Goal: Information Seeking & Learning: Learn about a topic

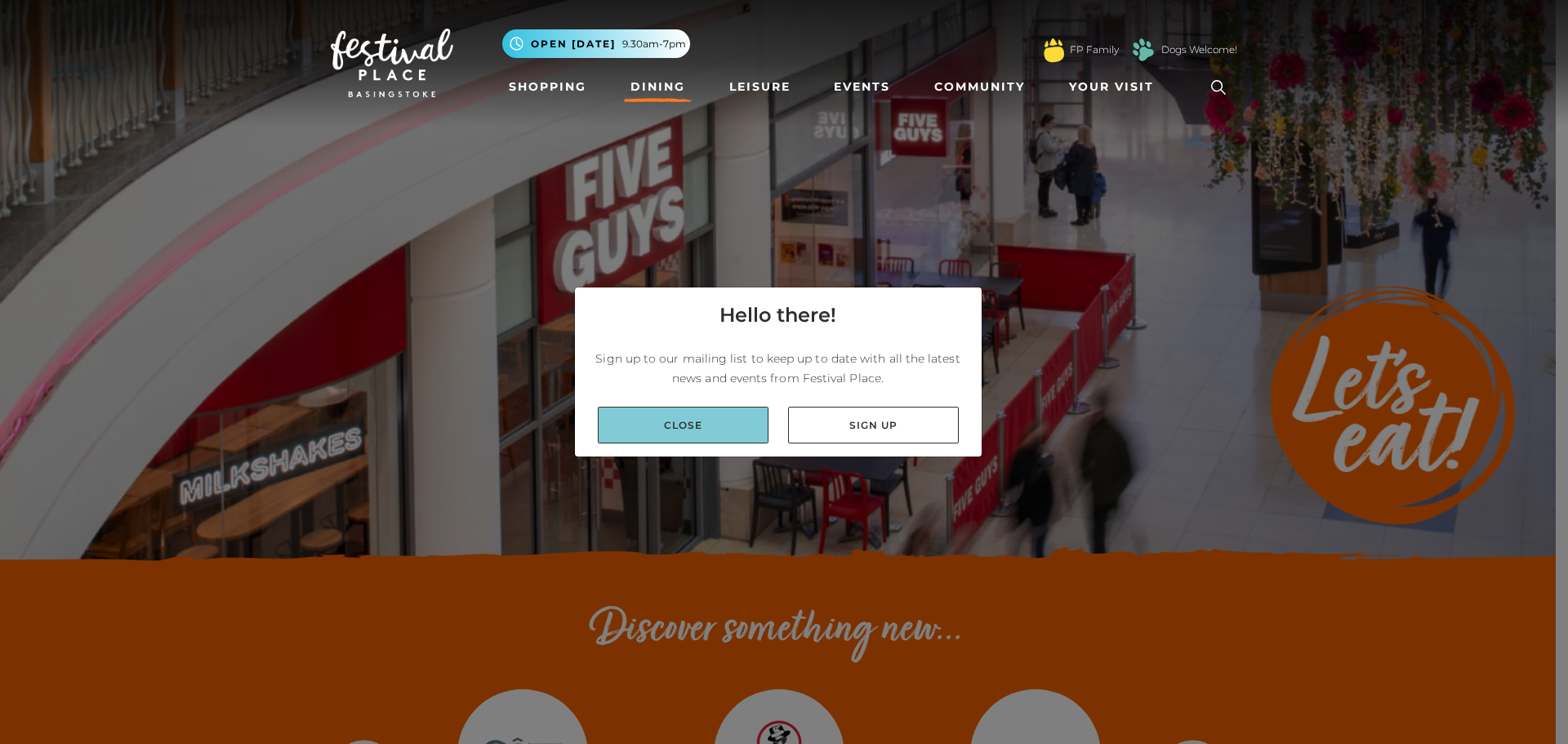
click at [720, 421] on link "Close" at bounding box center [683, 425] width 171 height 37
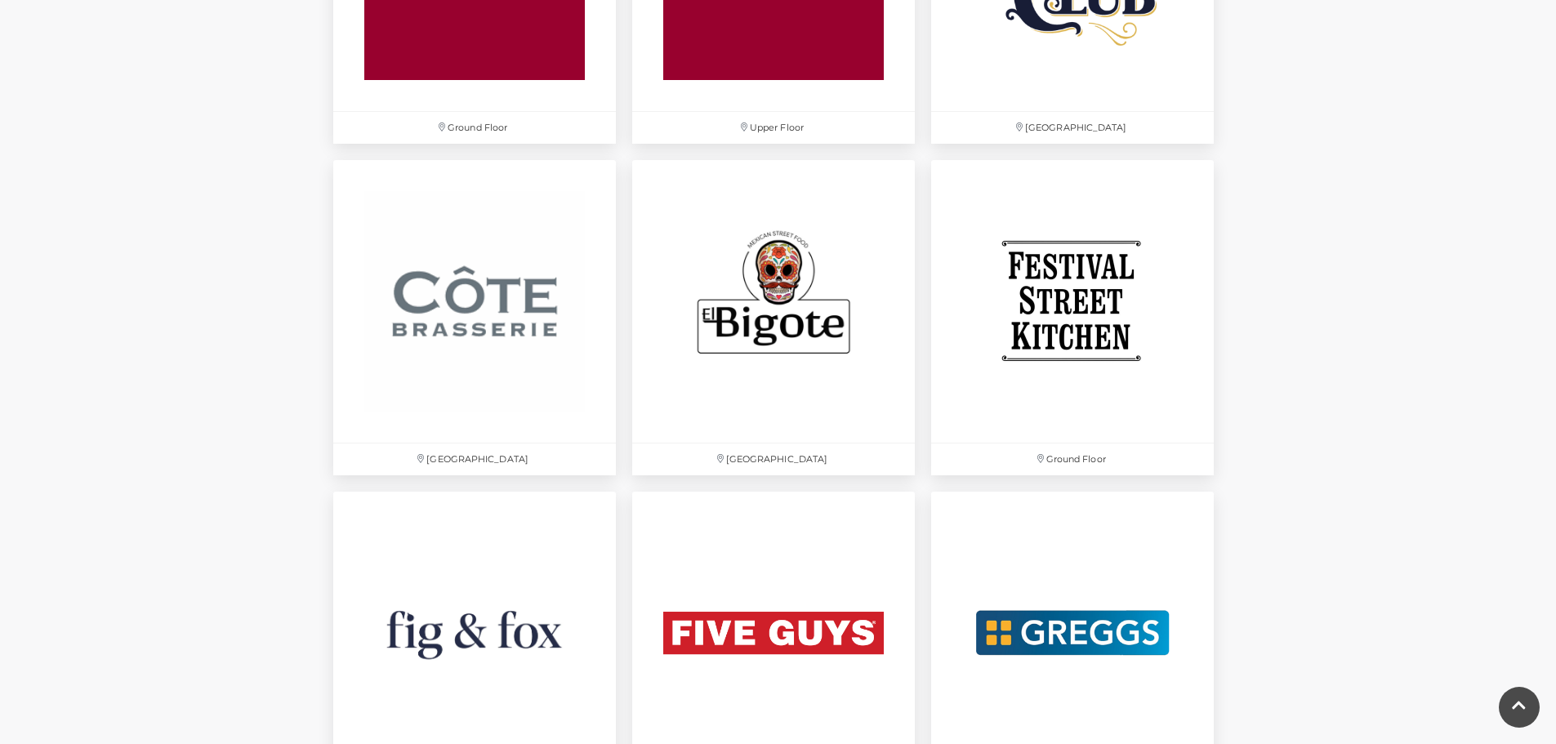
scroll to position [2614, 0]
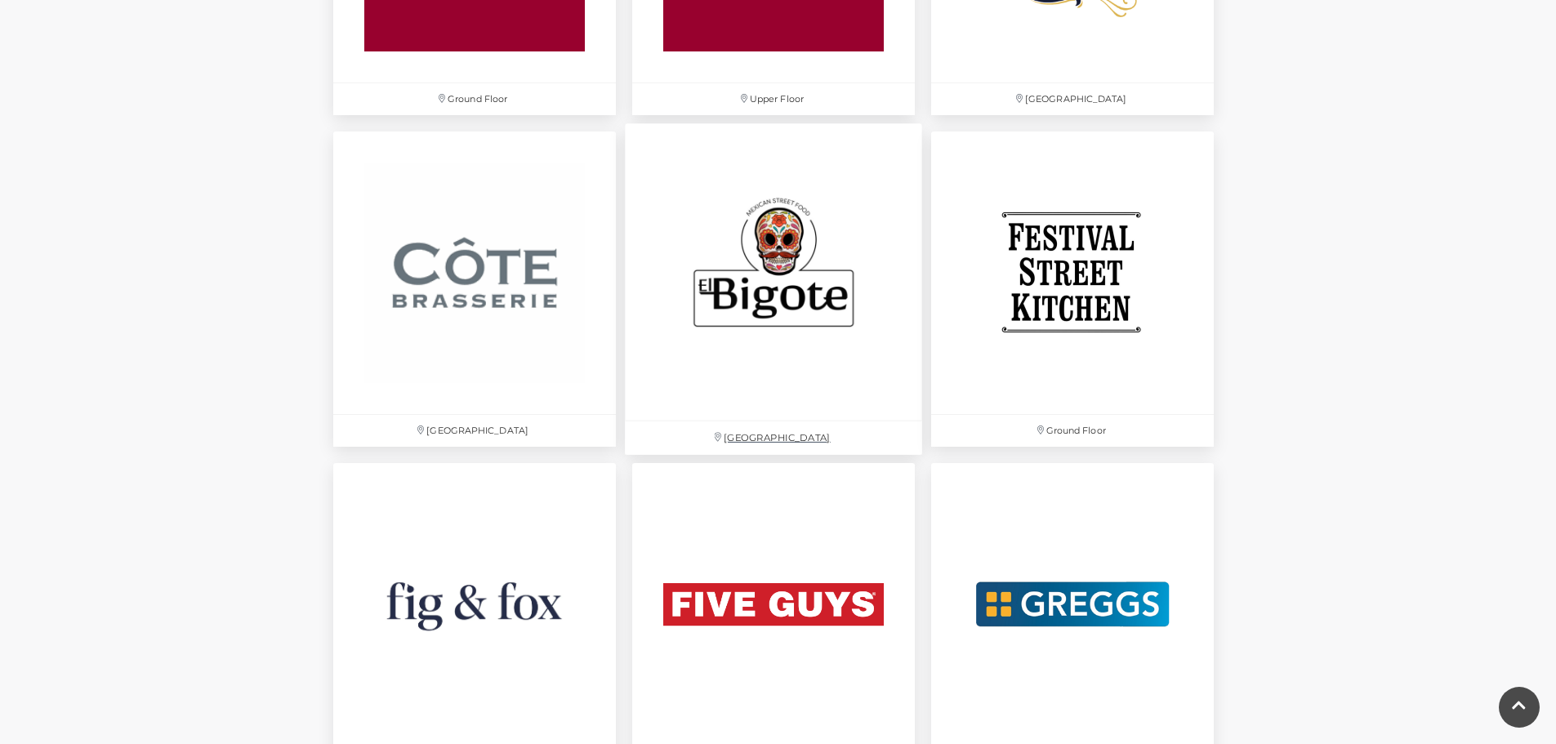
click at [774, 195] on img at bounding box center [773, 271] width 297 height 297
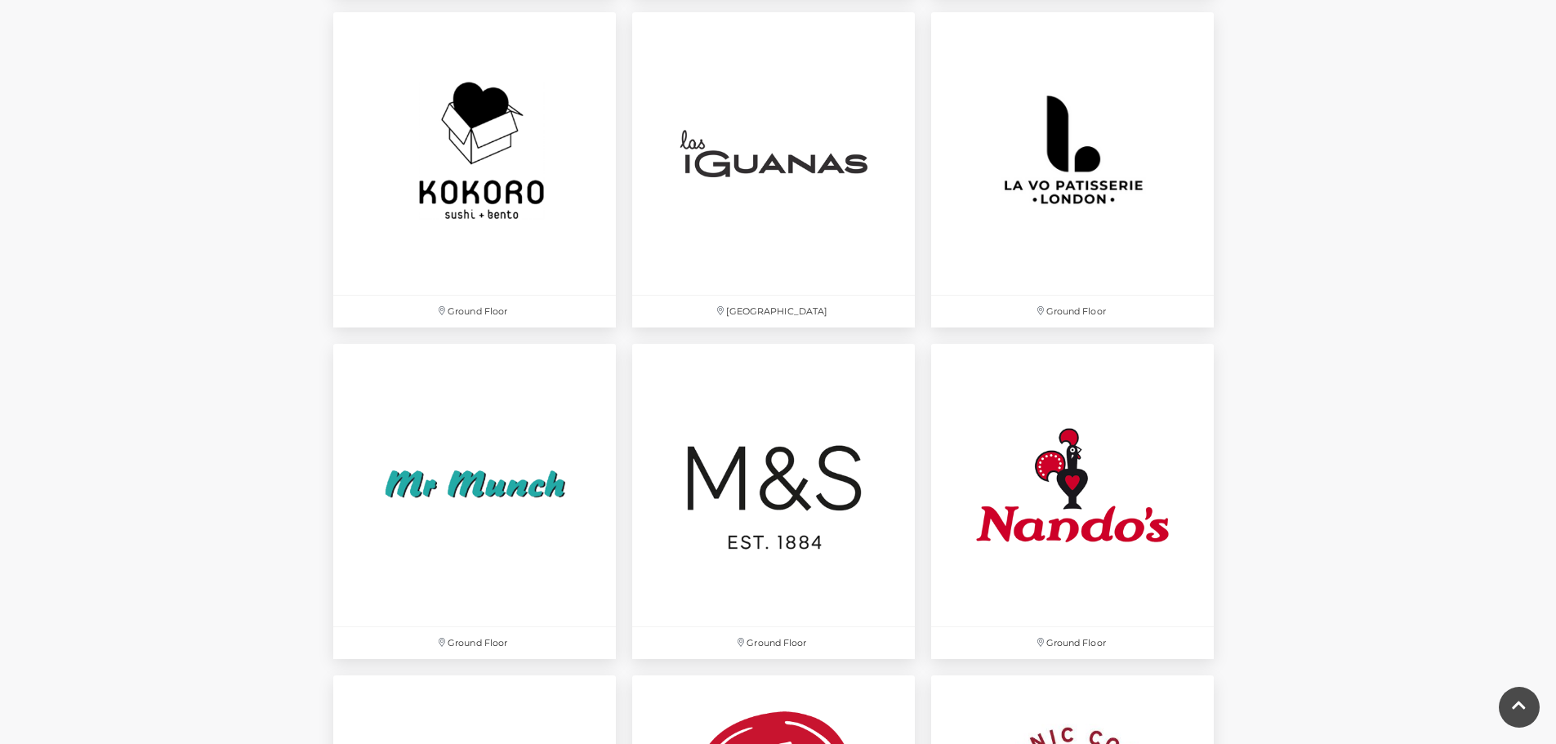
scroll to position [3757, 0]
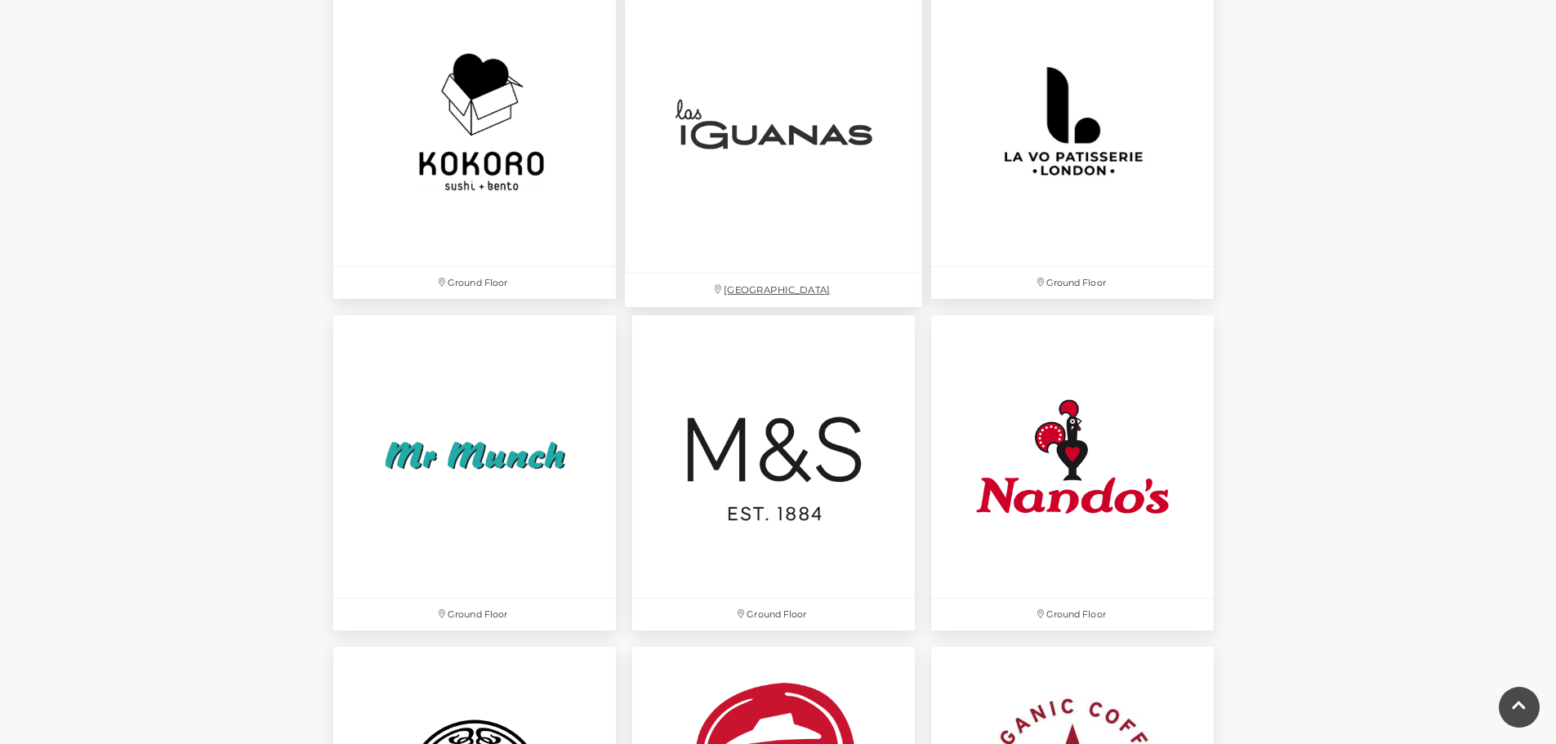
click at [777, 154] on img at bounding box center [773, 123] width 297 height 297
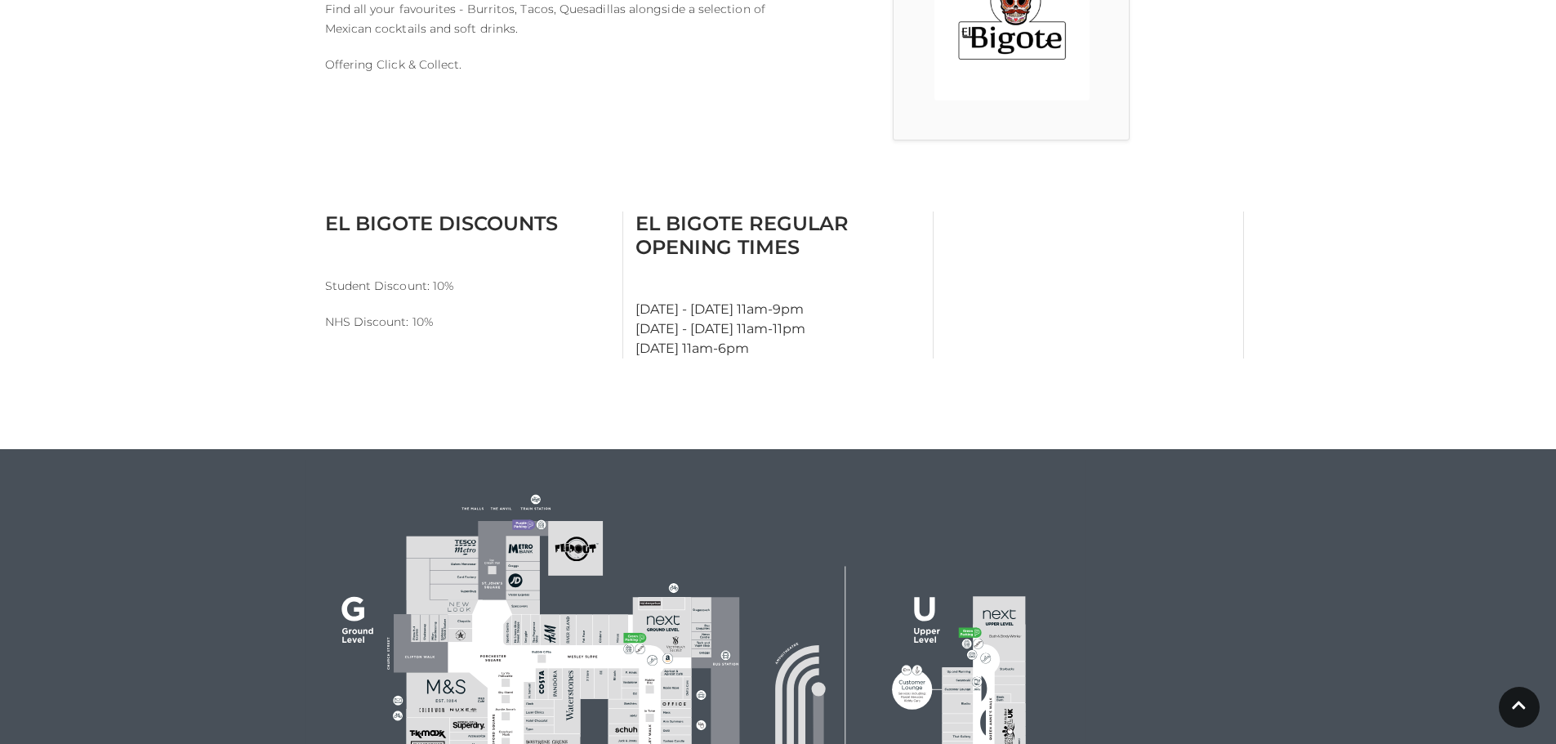
scroll to position [572, 0]
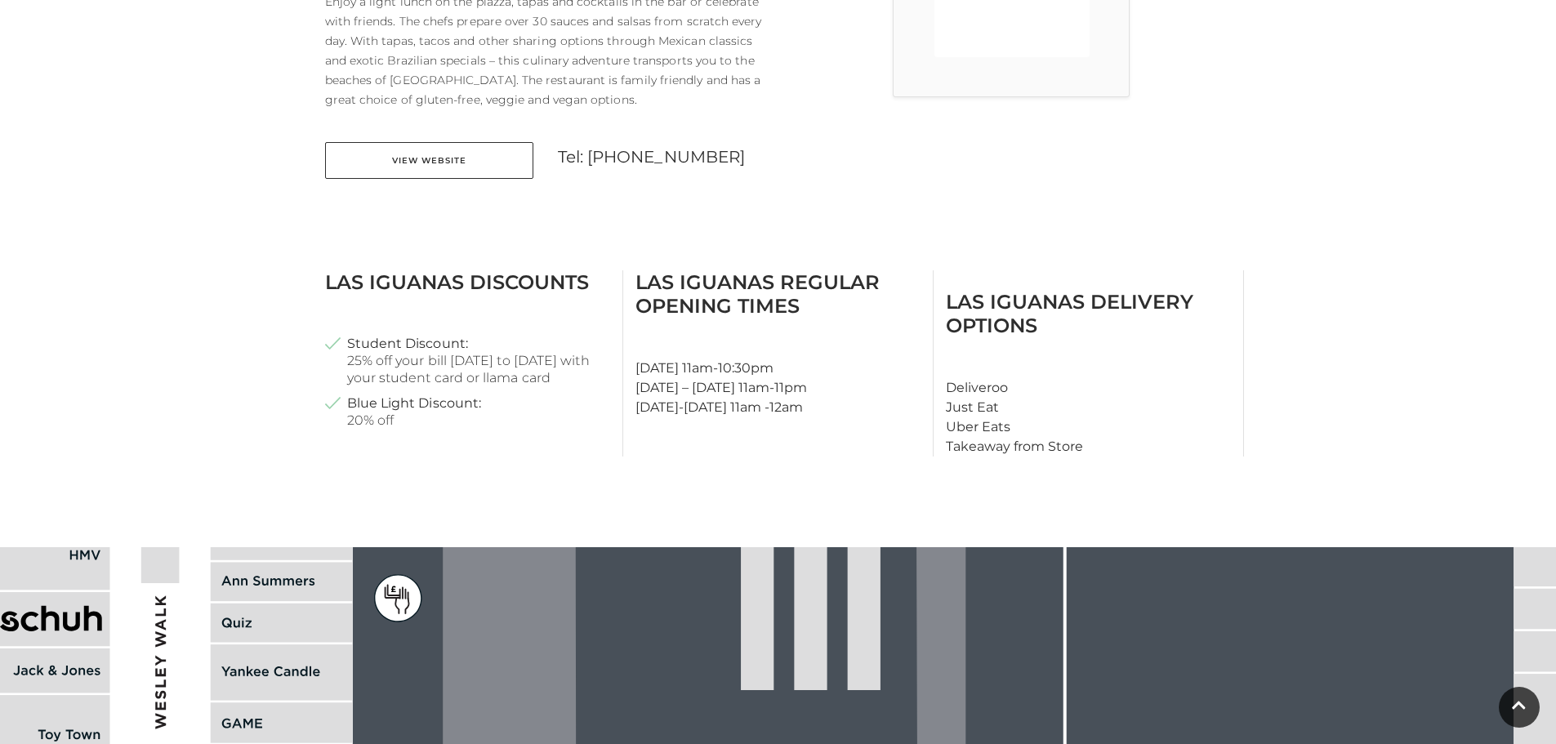
scroll to position [653, 0]
